Goal: Transaction & Acquisition: Purchase product/service

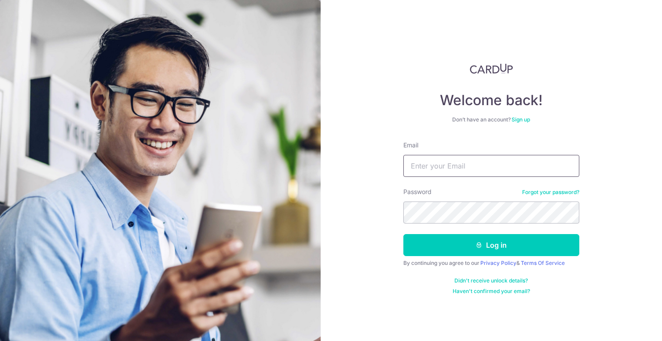
type input "[EMAIL_ADDRESS][DOMAIN_NAME]"
click at [491, 245] on button "Log in" at bounding box center [492, 245] width 176 height 22
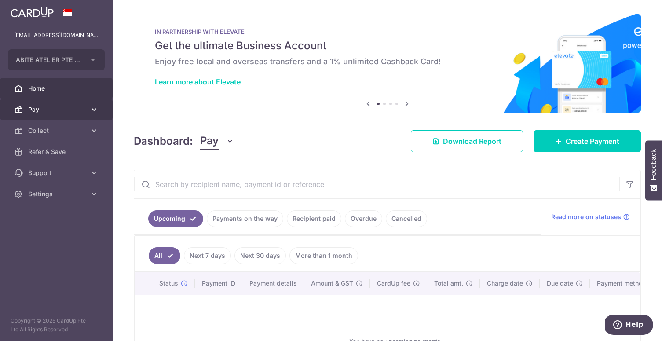
click at [83, 111] on span "Pay" at bounding box center [57, 109] width 58 height 9
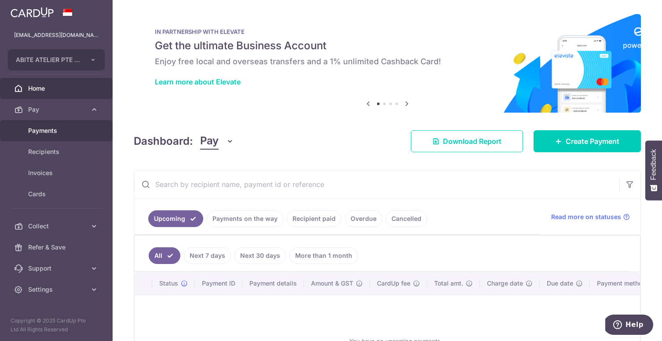
click at [81, 131] on span "Payments" at bounding box center [57, 130] width 58 height 9
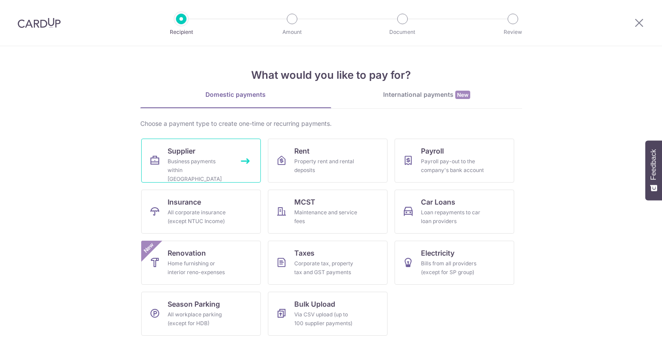
click at [195, 162] on div "Business payments within Singapore" at bounding box center [199, 170] width 63 height 26
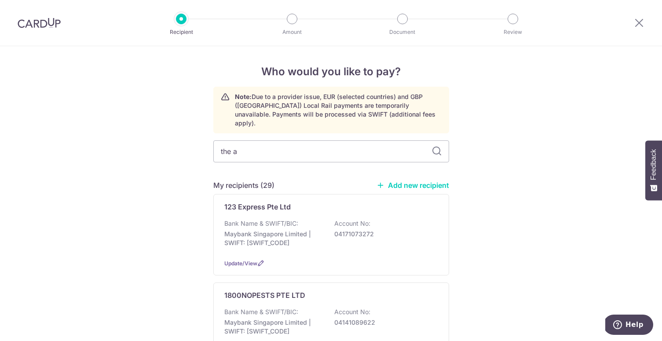
type input "the ar"
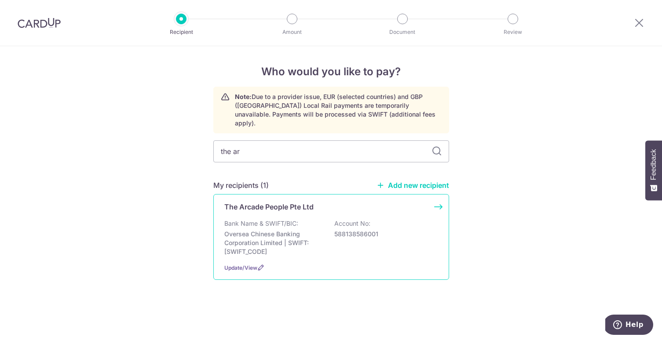
click at [319, 219] on div "Bank Name & SWIFT/BIC: Oversea Chinese Banking Corporation Limited | SWIFT: OCB…" at bounding box center [331, 237] width 214 height 37
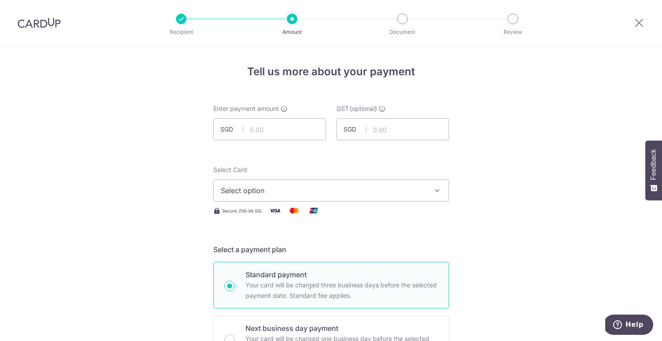
click at [492, 0] on html "Recipient Amount Document Review Tell us more about your payment Enter payment …" at bounding box center [331, 170] width 662 height 341
click at [297, 138] on input "text" at bounding box center [269, 129] width 113 height 22
type input "1,000.00"
type input "90.00"
click at [282, 187] on span "Select option" at bounding box center [323, 190] width 205 height 11
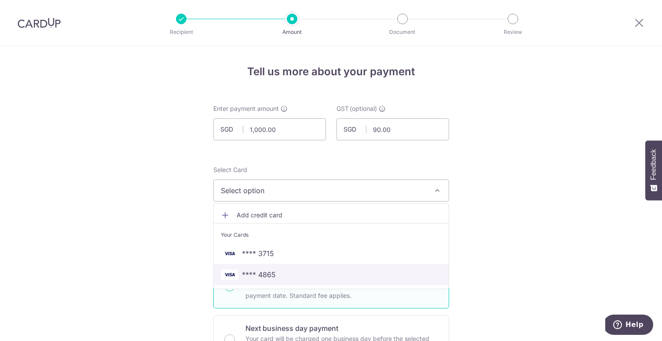
click at [271, 274] on span "**** 4865" at bounding box center [259, 274] width 34 height 11
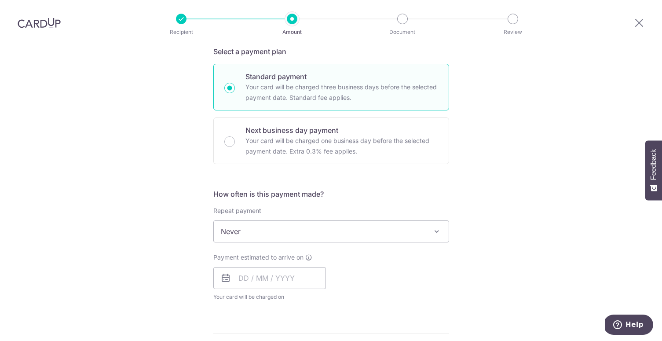
scroll to position [225, 0]
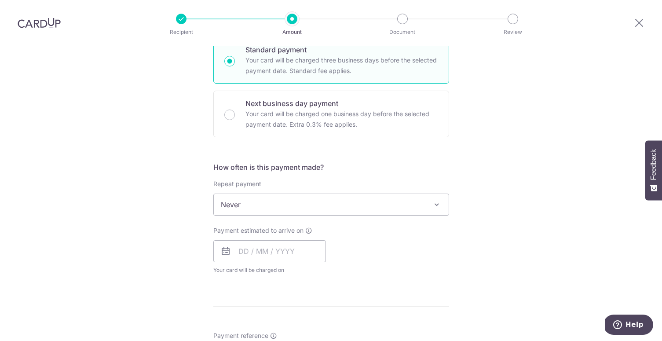
click at [295, 205] on span "Never" at bounding box center [331, 204] width 235 height 21
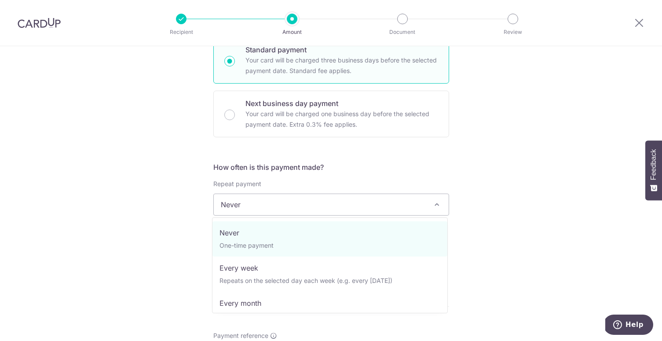
click at [304, 203] on span "Never" at bounding box center [331, 204] width 235 height 21
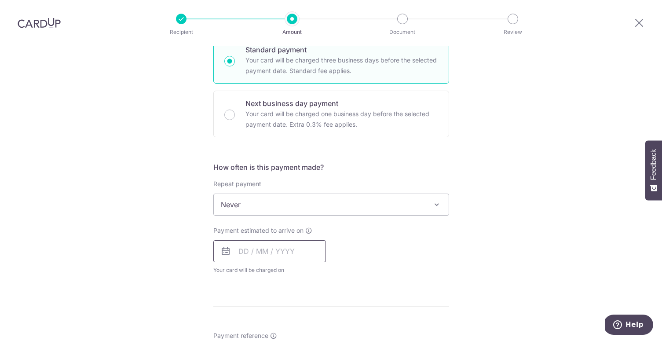
click at [283, 260] on input "text" at bounding box center [269, 251] width 113 height 22
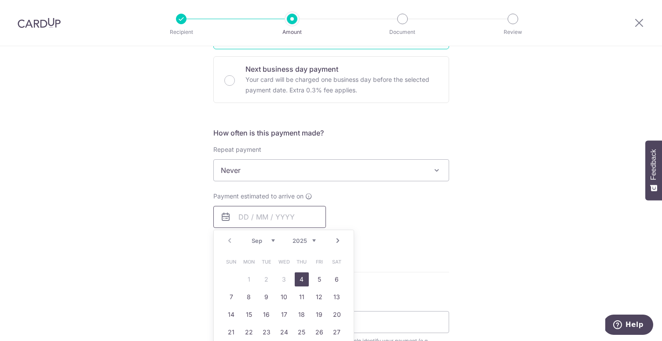
scroll to position [294, 0]
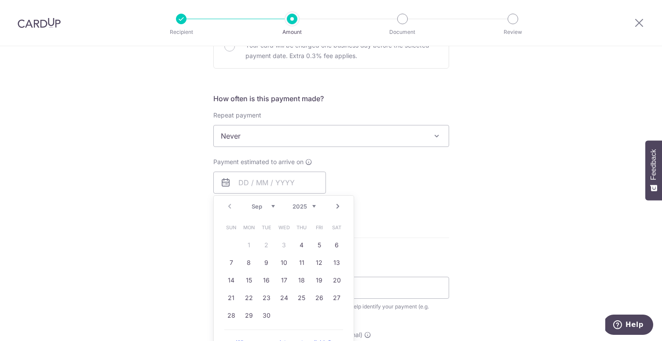
click at [299, 237] on td "4" at bounding box center [302, 245] width 18 height 18
type input "[DATE]"
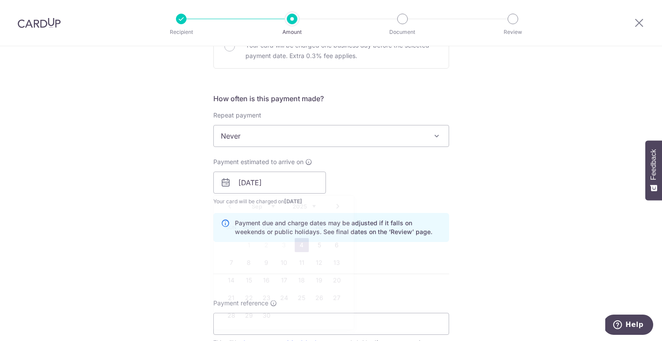
drag, startPoint x: 299, startPoint y: 237, endPoint x: 299, endPoint y: 242, distance: 5.3
click at [299, 242] on div "How often is this payment made? Repeat payment Never Every week Every month Eve…" at bounding box center [331, 171] width 236 height 156
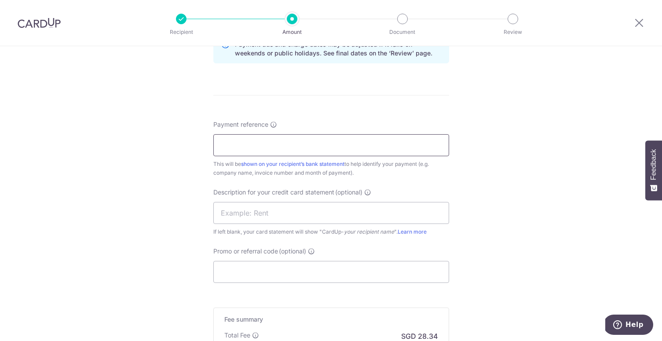
scroll to position [493, 0]
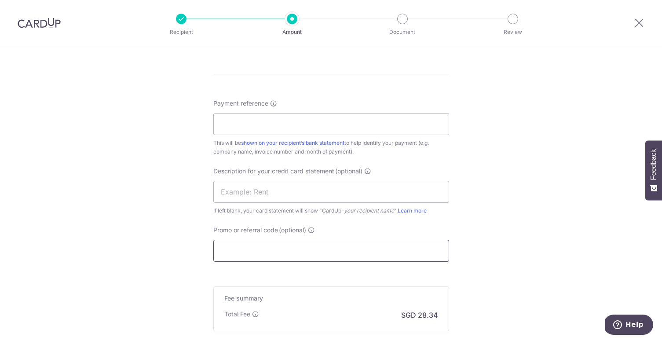
click at [307, 256] on input "Promo or referral code (optional)" at bounding box center [331, 251] width 236 height 22
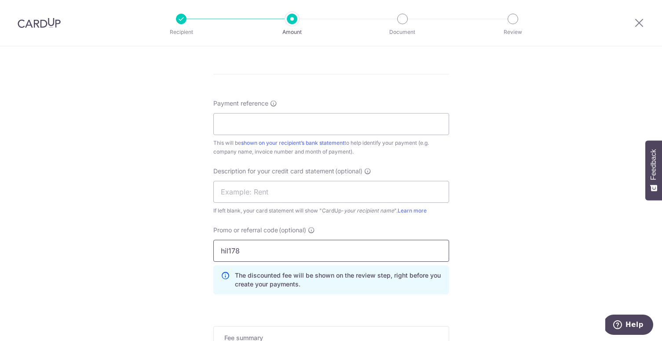
type input "hil178"
click at [573, 188] on div "Tell us more about your payment Enter payment amount SGD 1,000.00 1000.00 GST (…" at bounding box center [331, 18] width 662 height 931
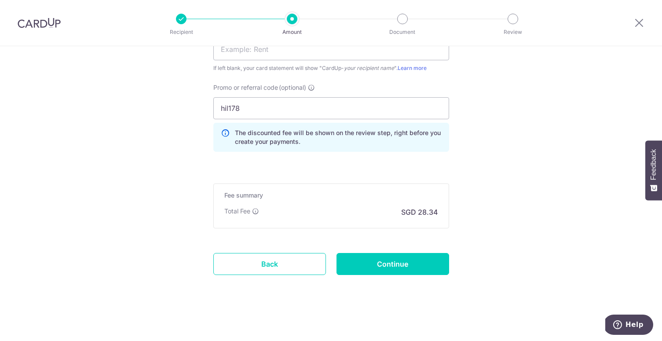
scroll to position [636, 0]
click at [371, 256] on input "Continue" at bounding box center [393, 264] width 113 height 22
type input "Create Schedule"
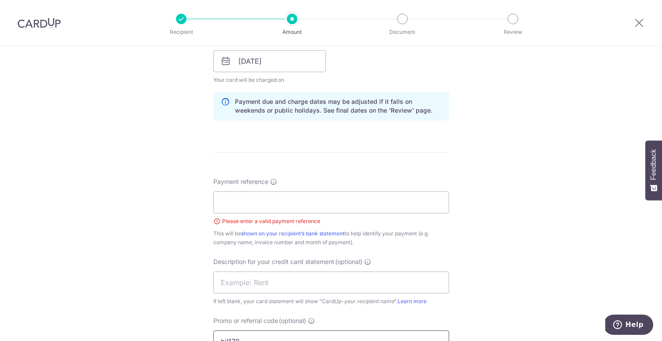
scroll to position [408, 0]
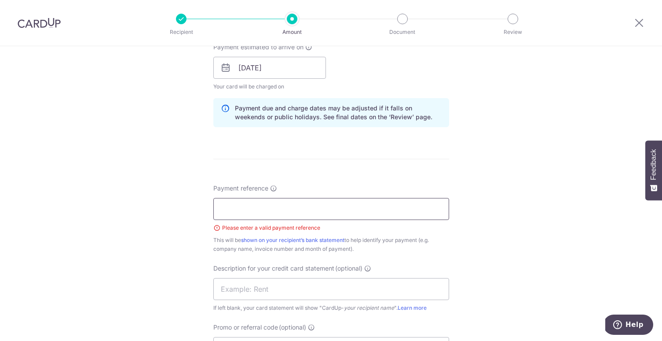
click at [349, 209] on input "Payment reference" at bounding box center [331, 209] width 236 height 22
type input "s"
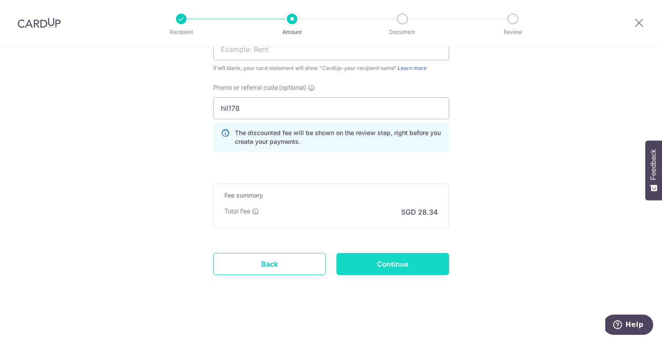
type input "abite"
click at [397, 264] on input "Continue" at bounding box center [393, 264] width 113 height 22
type input "Create Schedule"
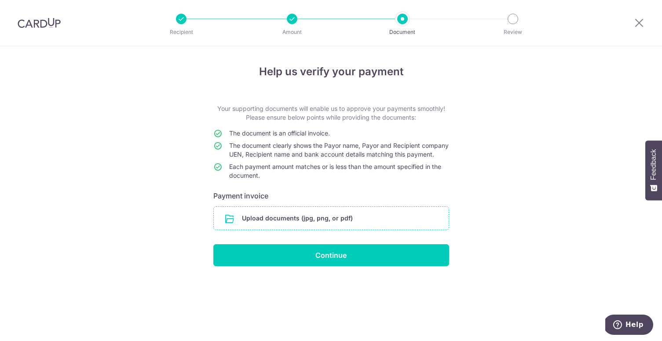
click at [332, 230] on input "file" at bounding box center [331, 218] width 235 height 23
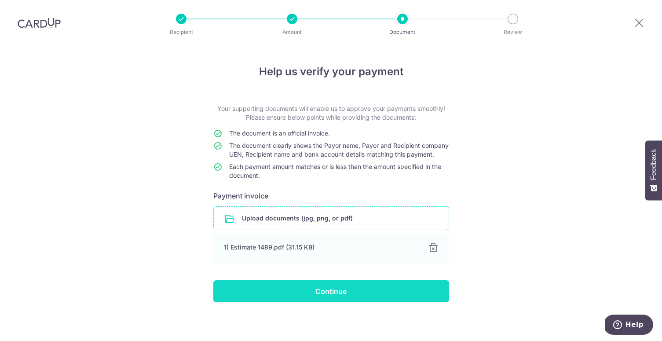
click at [268, 294] on input "Continue" at bounding box center [331, 291] width 236 height 22
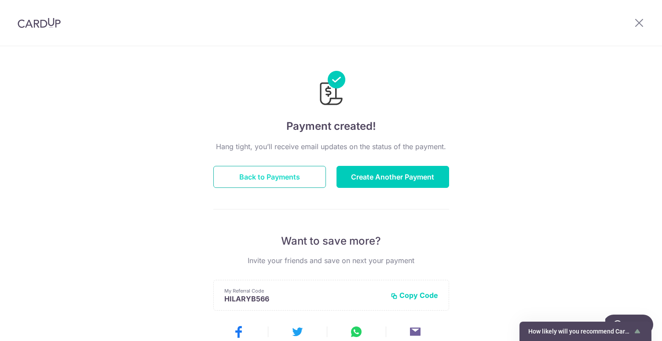
click at [263, 182] on button "Back to Payments" at bounding box center [269, 177] width 113 height 22
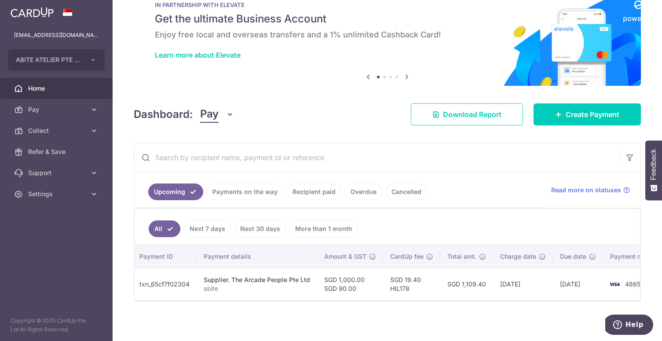
scroll to position [0, 74]
